Goal: Transaction & Acquisition: Book appointment/travel/reservation

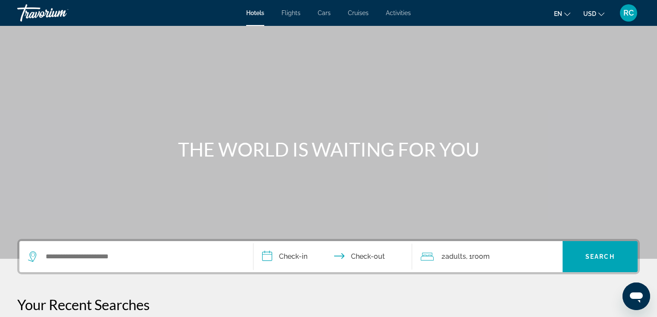
click at [397, 16] on span "Activities" at bounding box center [398, 12] width 25 height 7
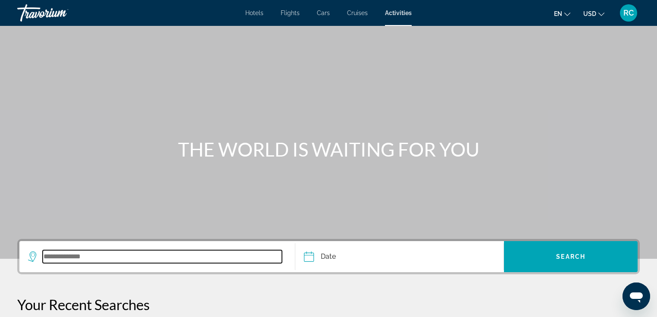
click at [56, 258] on input "Search widget" at bounding box center [162, 256] width 239 height 13
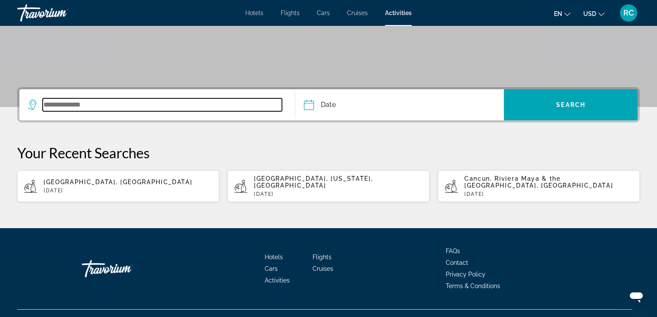
scroll to position [161, 0]
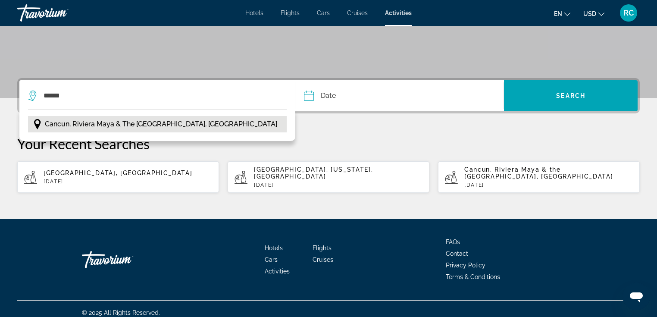
click at [117, 122] on span "Cancun, Riviera Maya & the [GEOGRAPHIC_DATA], [GEOGRAPHIC_DATA]" at bounding box center [161, 124] width 232 height 12
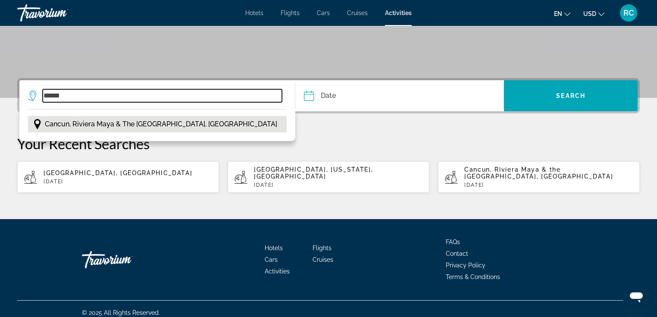
type input "**********"
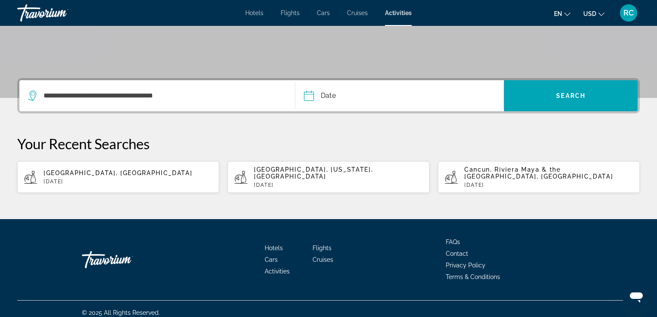
click at [329, 94] on input "Date" at bounding box center [353, 97] width 103 height 34
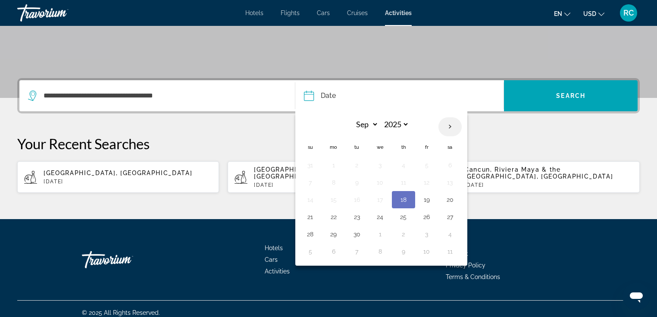
click at [453, 128] on th "Next month" at bounding box center [450, 126] width 23 height 19
select select "*"
click at [407, 182] on button "9" at bounding box center [404, 182] width 14 height 12
type input "**********"
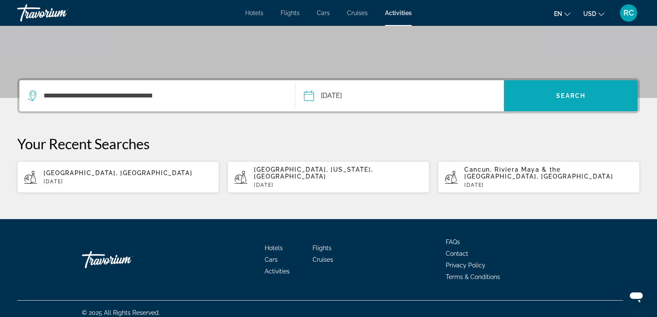
click at [579, 94] on span "Search" at bounding box center [570, 95] width 29 height 7
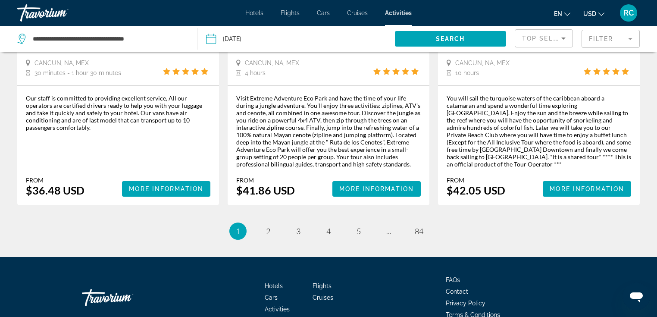
scroll to position [1357, 0]
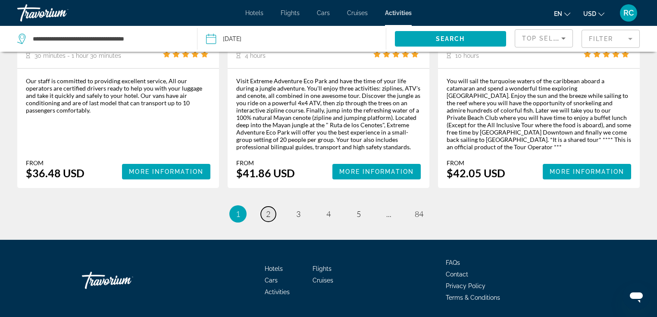
click at [267, 209] on span "2" at bounding box center [268, 213] width 4 height 9
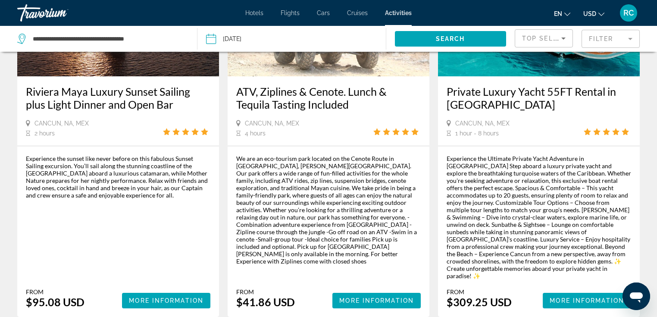
scroll to position [924, 0]
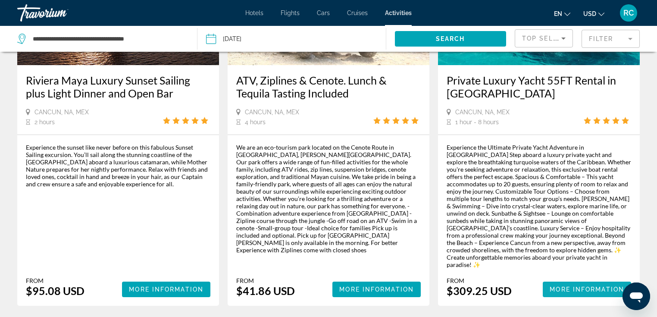
click at [578, 286] on span "More Information" at bounding box center [587, 289] width 75 height 7
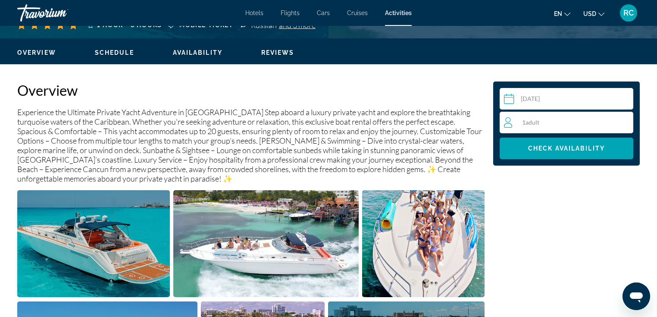
scroll to position [248, 0]
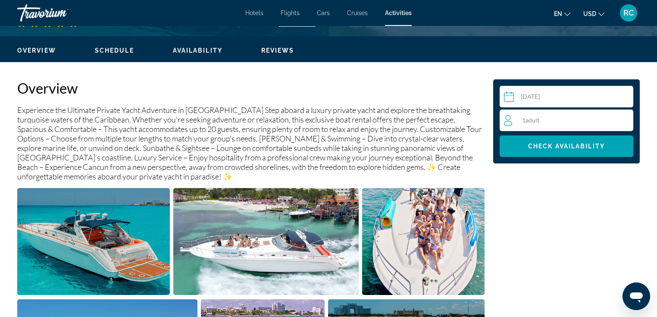
click at [537, 124] on div "1 Adult Adults" at bounding box center [568, 120] width 129 height 10
click at [624, 119] on icon "Increment adults" at bounding box center [625, 120] width 8 height 8
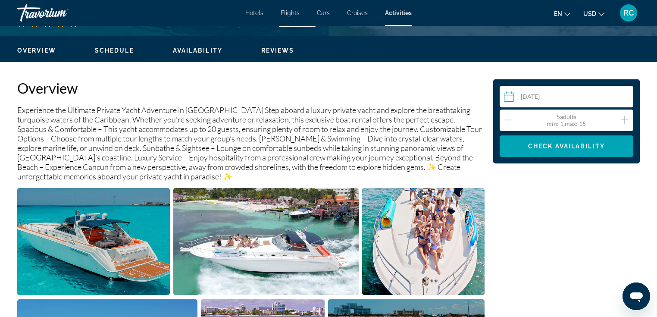
click at [624, 119] on icon "Increment adults" at bounding box center [625, 120] width 8 height 8
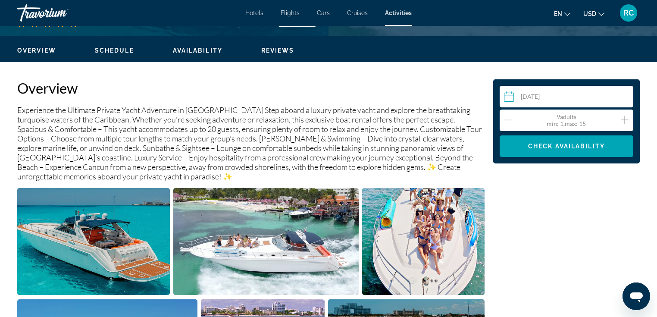
click at [624, 119] on icon "Increment adults" at bounding box center [625, 120] width 8 height 8
click at [512, 119] on div "11 Adult Adults min : 1, max : 15" at bounding box center [568, 120] width 129 height 14
click at [555, 147] on span "Check Availability" at bounding box center [566, 146] width 77 height 7
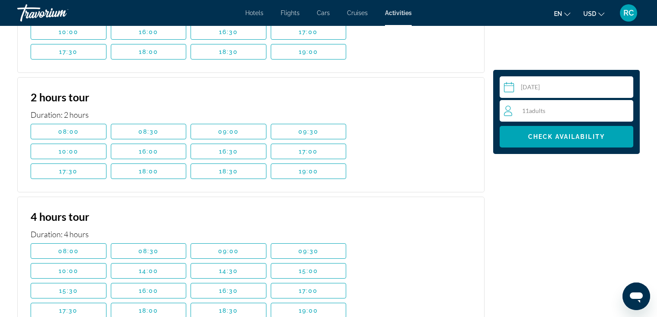
scroll to position [1882, 0]
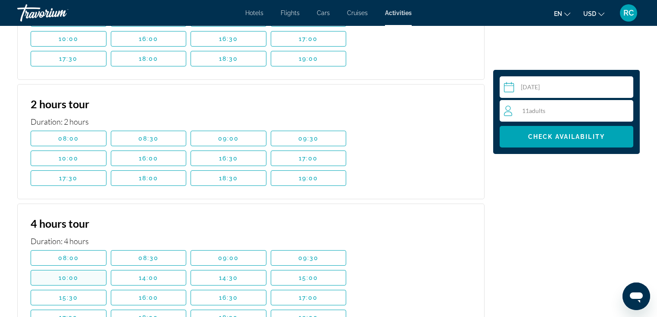
click at [91, 267] on span "Main content" at bounding box center [68, 277] width 75 height 21
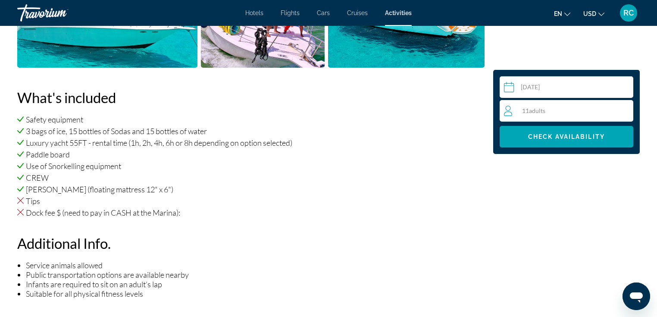
scroll to position [576, 0]
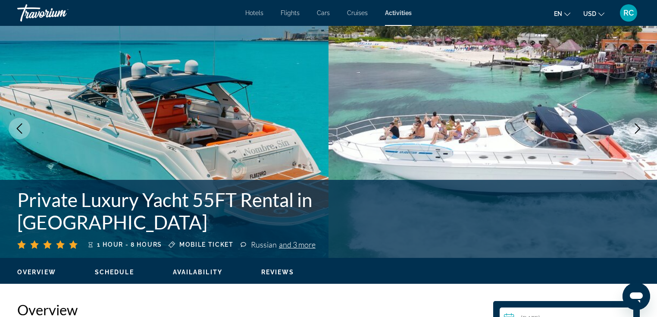
scroll to position [0, 0]
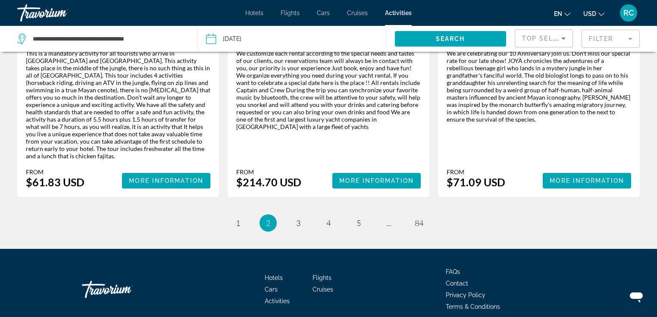
scroll to position [1414, 0]
click at [295, 216] on link "page 3" at bounding box center [298, 223] width 15 height 15
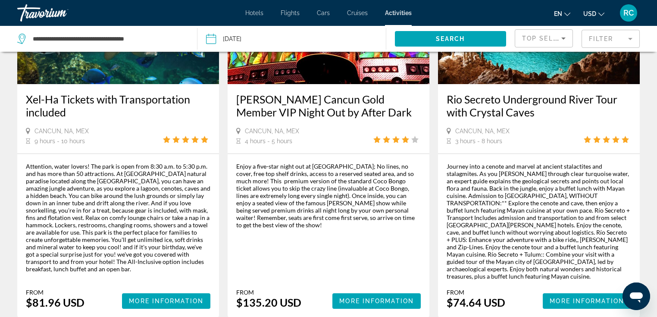
scroll to position [1269, 0]
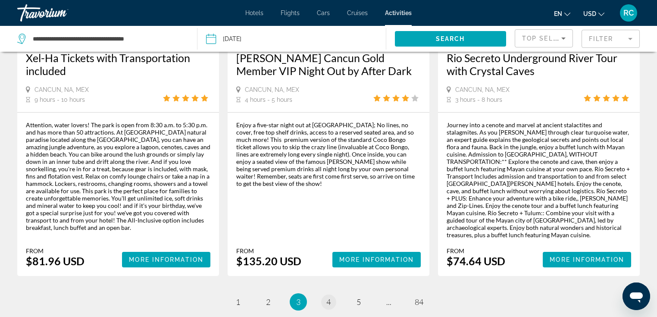
click at [328, 297] on span "4" at bounding box center [328, 301] width 4 height 9
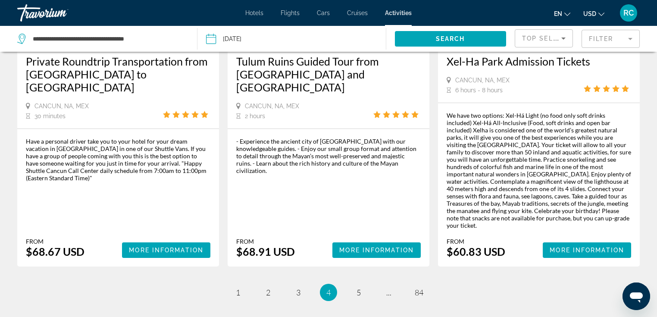
scroll to position [1325, 0]
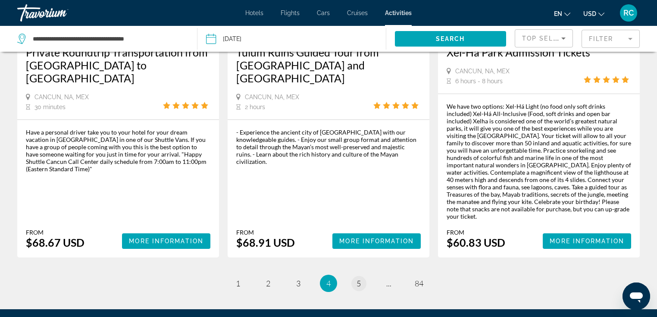
click at [357, 279] on span "5" at bounding box center [359, 283] width 4 height 9
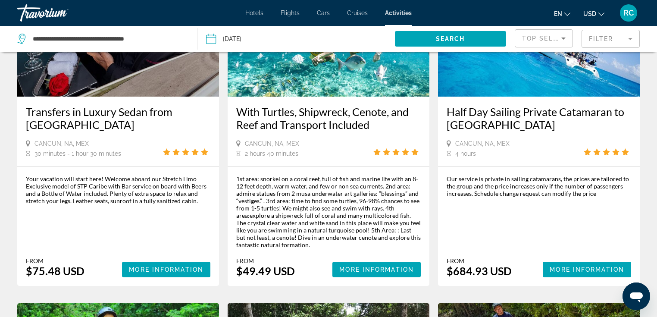
scroll to position [124, 0]
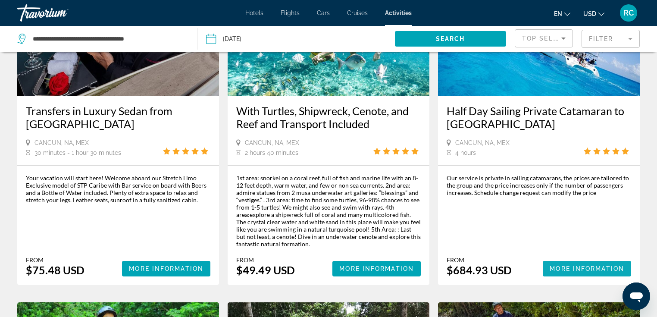
click at [575, 267] on span "More Information" at bounding box center [587, 268] width 75 height 7
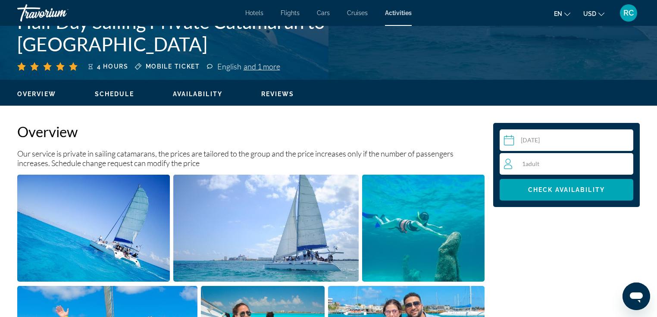
scroll to position [290, 0]
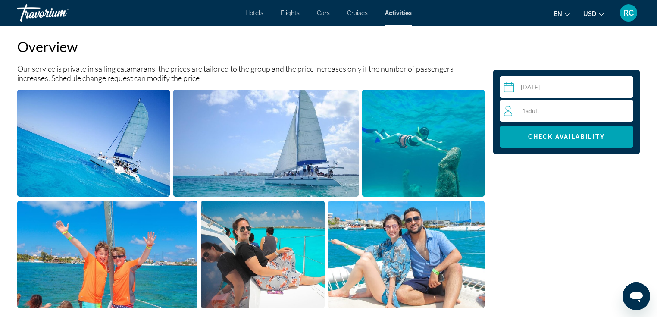
click at [566, 112] on div "1 Adult Adults" at bounding box center [568, 111] width 129 height 10
click at [624, 109] on icon "Increment adults" at bounding box center [625, 110] width 8 height 10
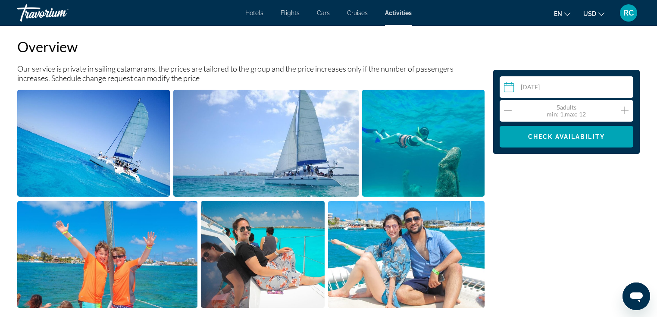
click at [624, 109] on icon "Increment adults" at bounding box center [625, 110] width 8 height 10
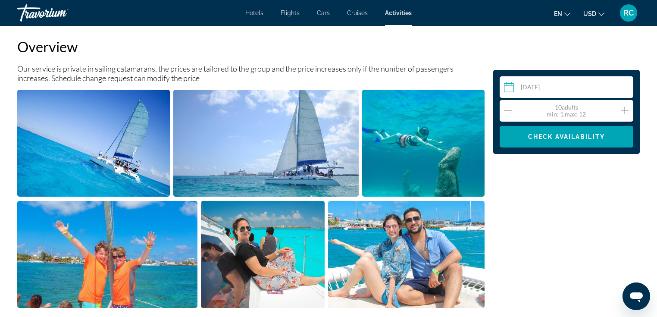
click at [624, 109] on icon "Increment adults" at bounding box center [625, 110] width 8 height 10
click at [589, 140] on span "Main content" at bounding box center [567, 136] width 134 height 21
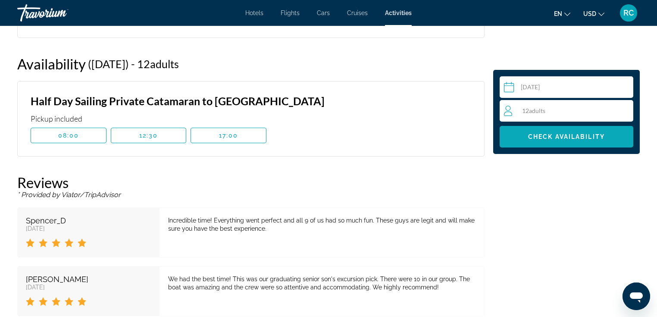
scroll to position [1214, 0]
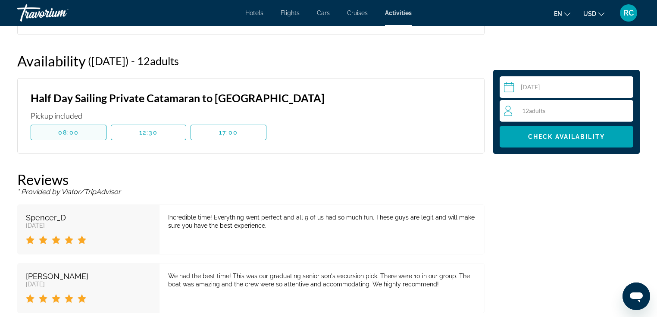
click at [86, 132] on span "Main content" at bounding box center [68, 132] width 75 height 21
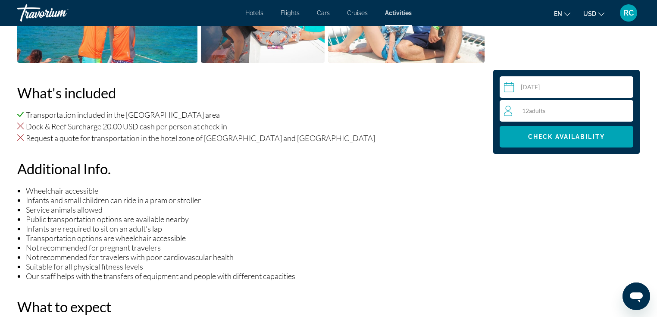
scroll to position [513, 0]
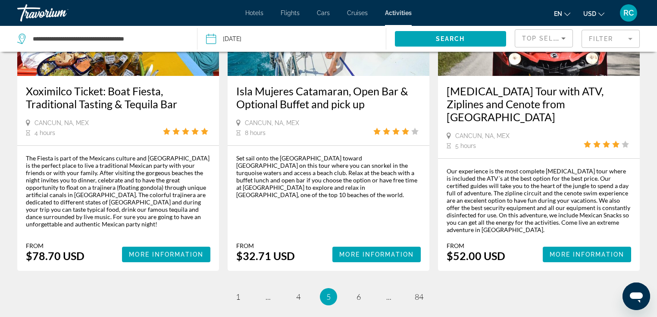
scroll to position [1341, 0]
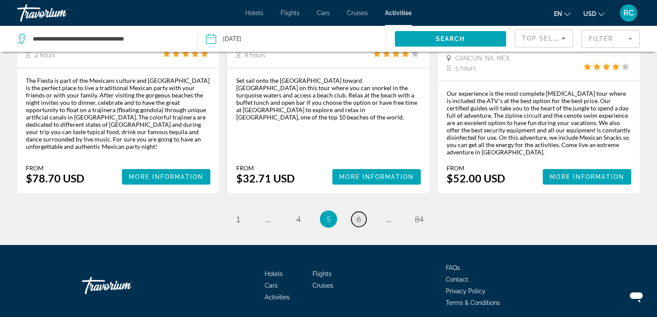
click at [360, 214] on span "6" at bounding box center [359, 218] width 4 height 9
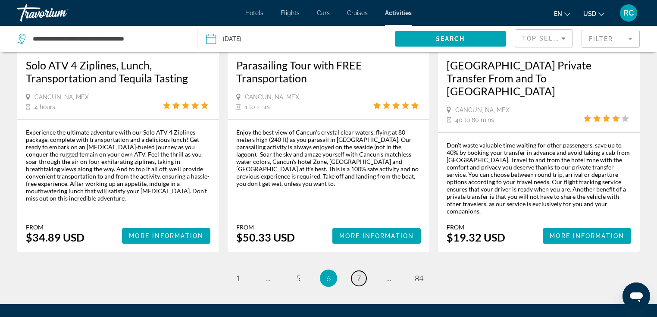
scroll to position [1391, 0]
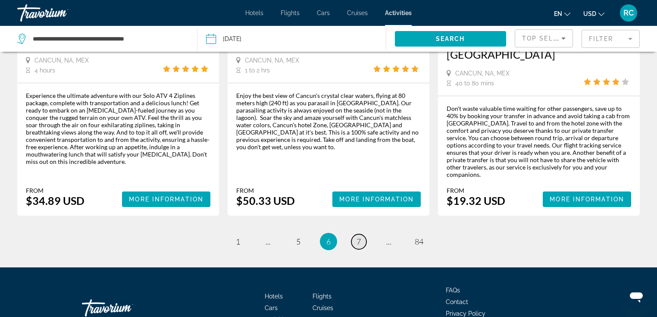
click at [361, 234] on link "page 7" at bounding box center [358, 241] width 15 height 15
